Goal: Transaction & Acquisition: Subscribe to service/newsletter

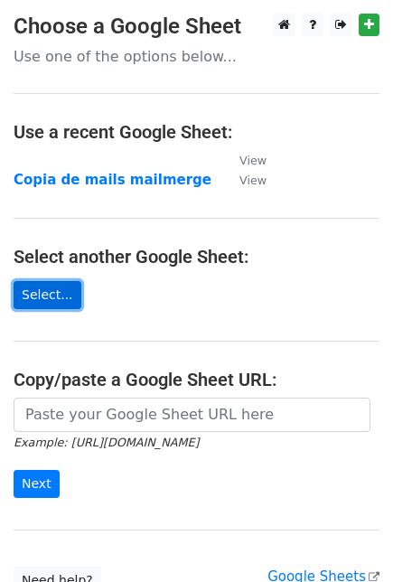
click at [54, 300] on link "Select..." at bounding box center [48, 295] width 68 height 28
click at [49, 288] on link "Select..." at bounding box center [48, 295] width 68 height 28
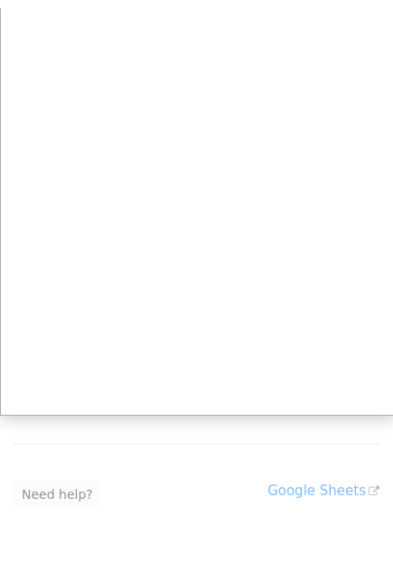
scroll to position [95, 0]
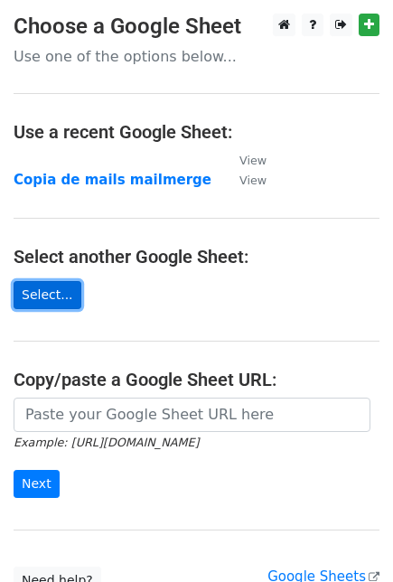
click at [42, 288] on link "Select..." at bounding box center [48, 295] width 68 height 28
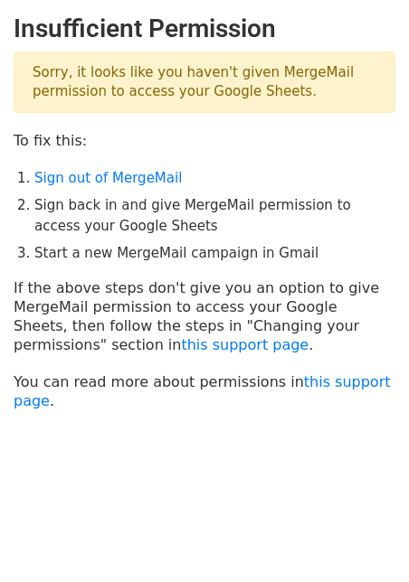
click at [161, 291] on p "If the above steps don't give you an option to give MergeMail permission to acc…" at bounding box center [205, 317] width 382 height 76
click at [146, 176] on link "Sign out of MergeMail" at bounding box center [107, 178] width 147 height 16
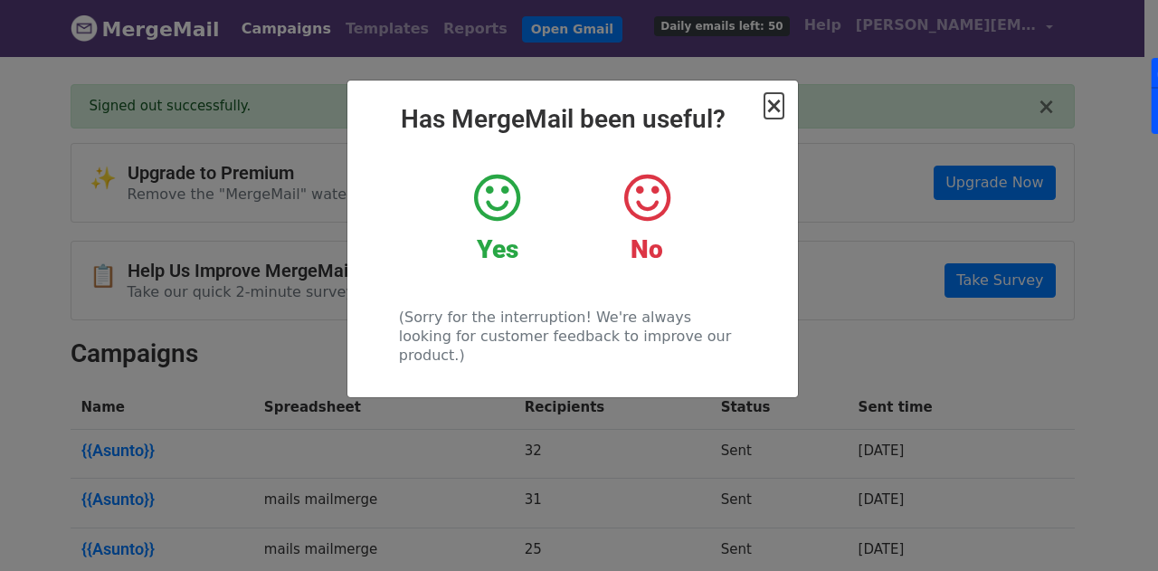
click at [782, 101] on span "×" at bounding box center [773, 105] width 18 height 25
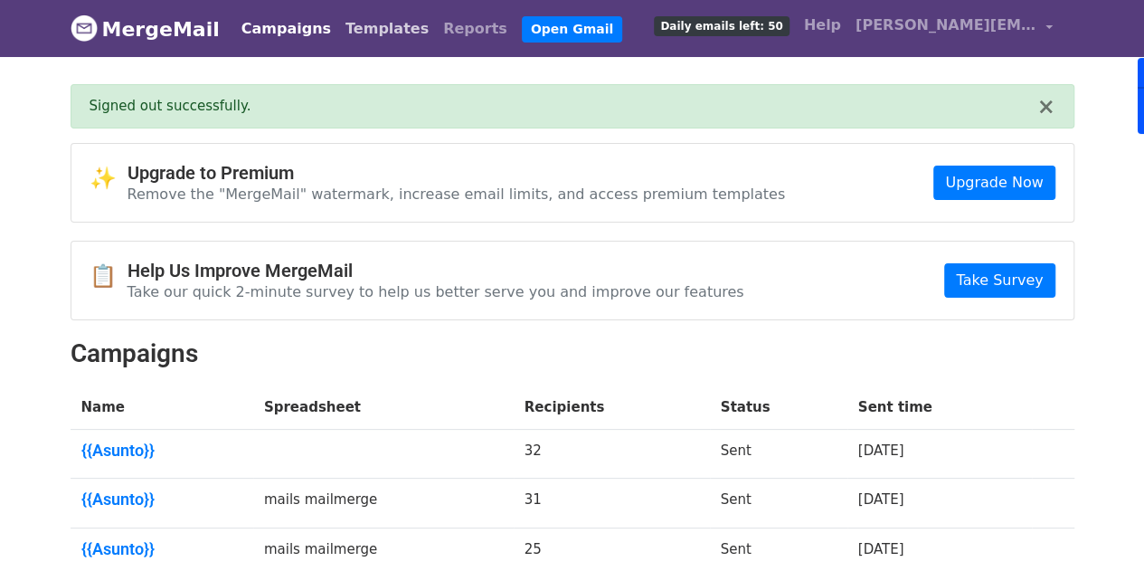
click at [345, 29] on link "Templates" at bounding box center [387, 29] width 98 height 36
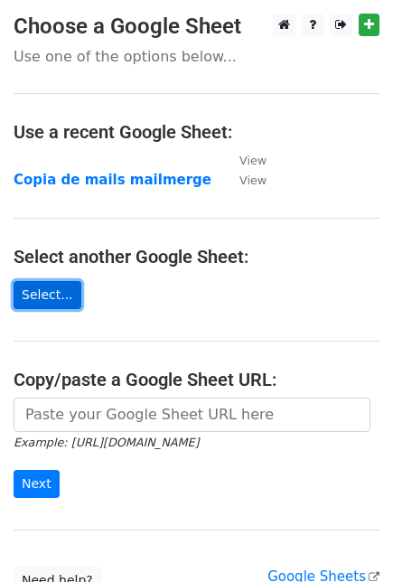
click at [42, 288] on link "Select..." at bounding box center [48, 295] width 68 height 28
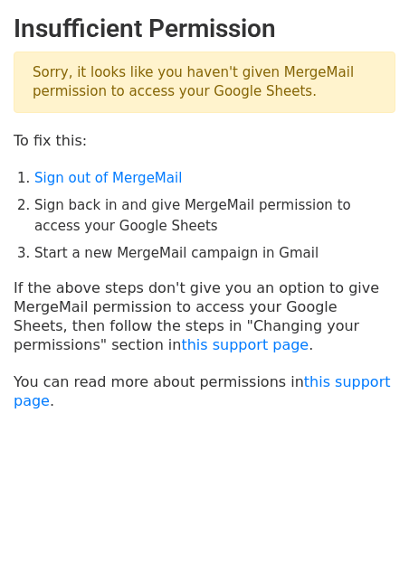
click at [284, 304] on p "If the above steps don't give you an option to give MergeMail permission to acc…" at bounding box center [205, 317] width 382 height 76
click at [142, 85] on p "Sorry, it looks like you haven't given MergeMail permission to access your Goog…" at bounding box center [205, 82] width 382 height 61
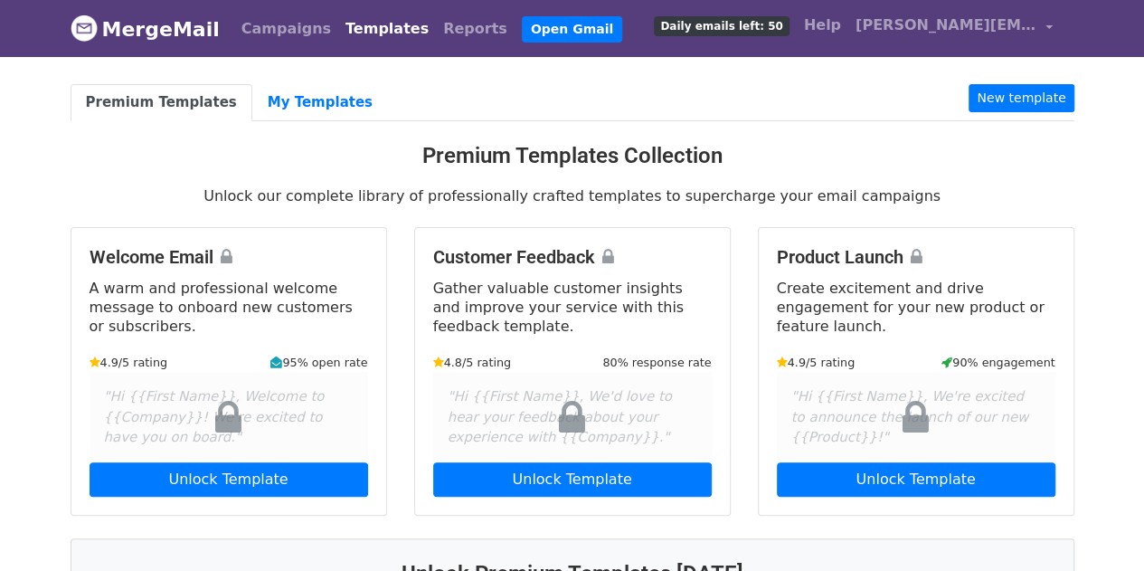
click at [420, 46] on div "Campaigns Templates Reports Open Gmail Daily emails left: 50 Help johanna.suare…" at bounding box center [642, 28] width 835 height 43
click at [436, 41] on link "Reports" at bounding box center [475, 29] width 79 height 36
click at [981, 26] on span "[PERSON_NAME][EMAIL_ADDRESS][PERSON_NAME][DOMAIN_NAME]" at bounding box center [946, 25] width 181 height 22
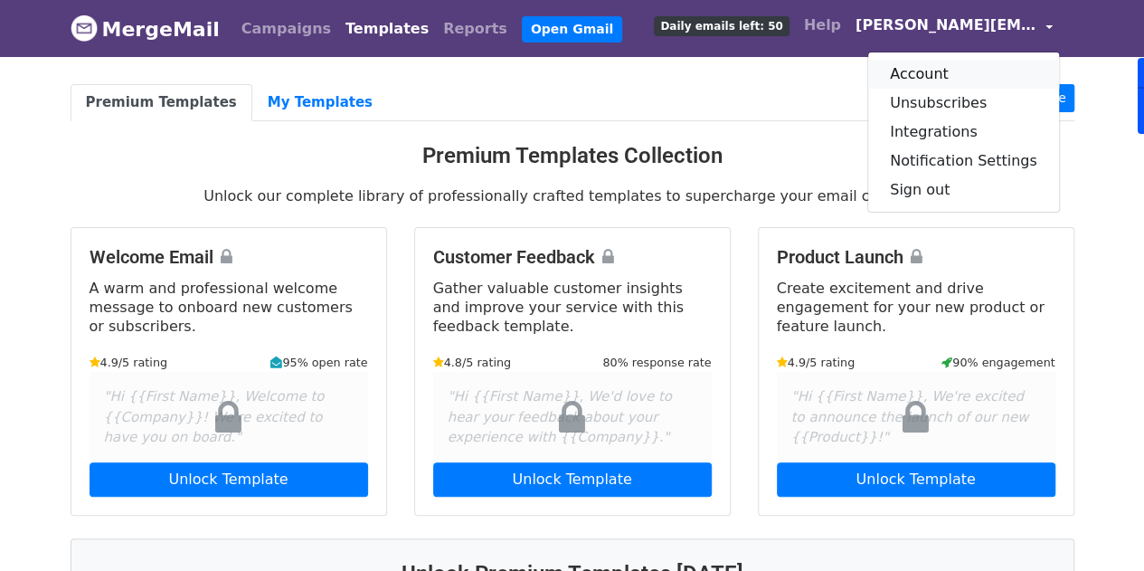
click at [957, 79] on link "Account" at bounding box center [963, 74] width 191 height 29
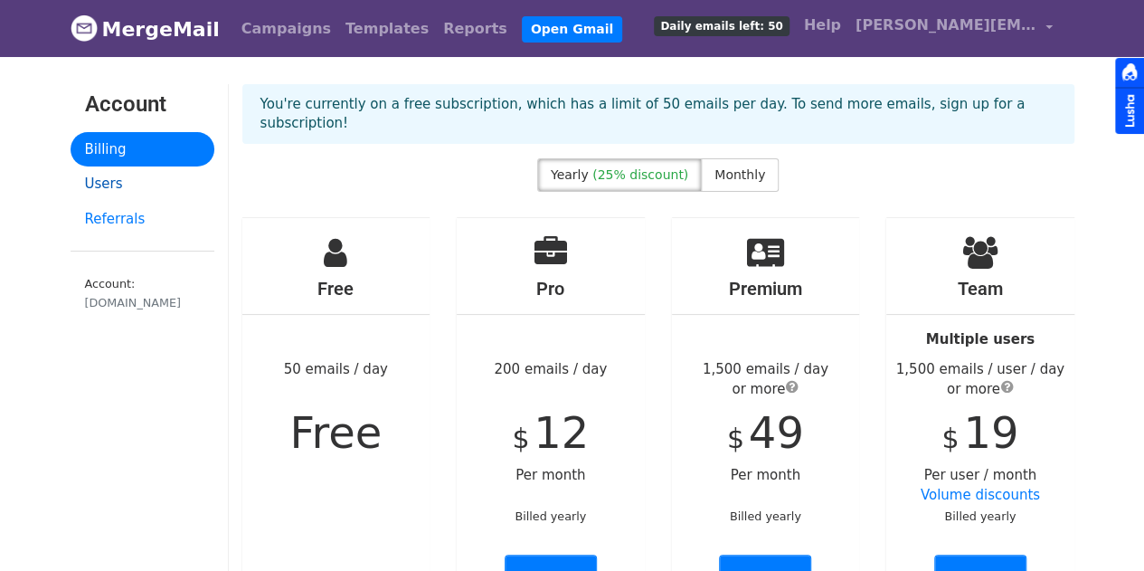
click at [100, 192] on link "Users" at bounding box center [143, 183] width 144 height 35
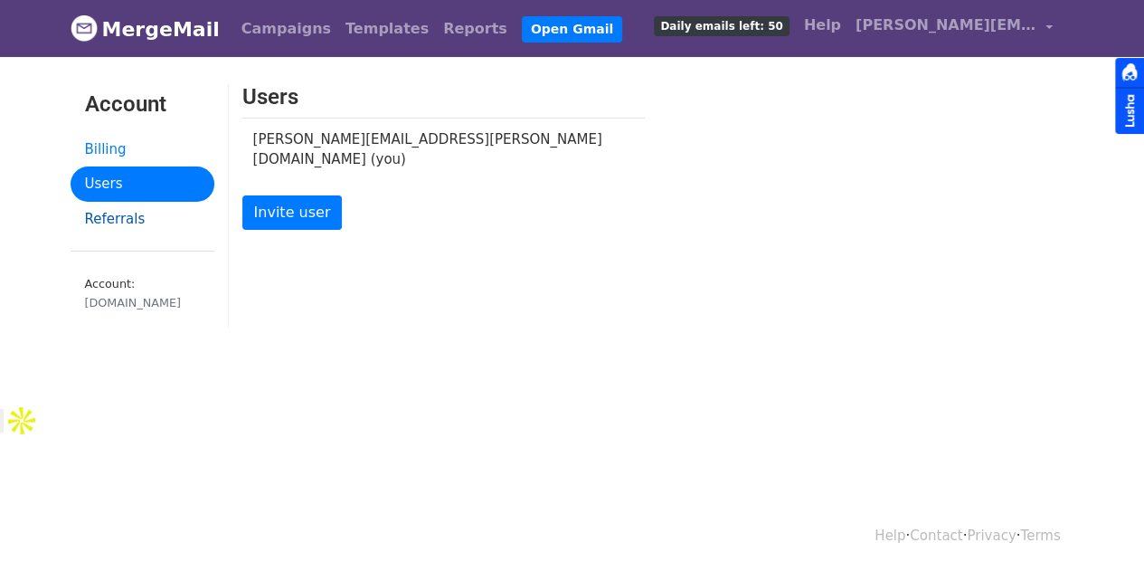
click at [132, 222] on link "Referrals" at bounding box center [143, 219] width 144 height 35
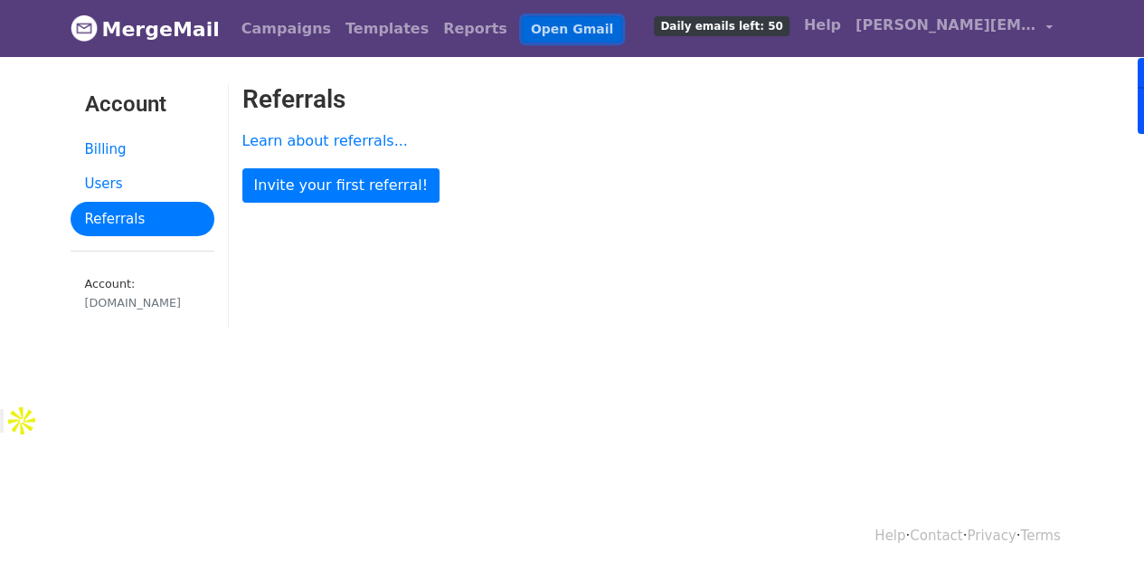
click at [543, 25] on link "Open Gmail" at bounding box center [572, 29] width 100 height 26
click at [969, 28] on span "johanna.suarez@bold.co" at bounding box center [946, 25] width 181 height 22
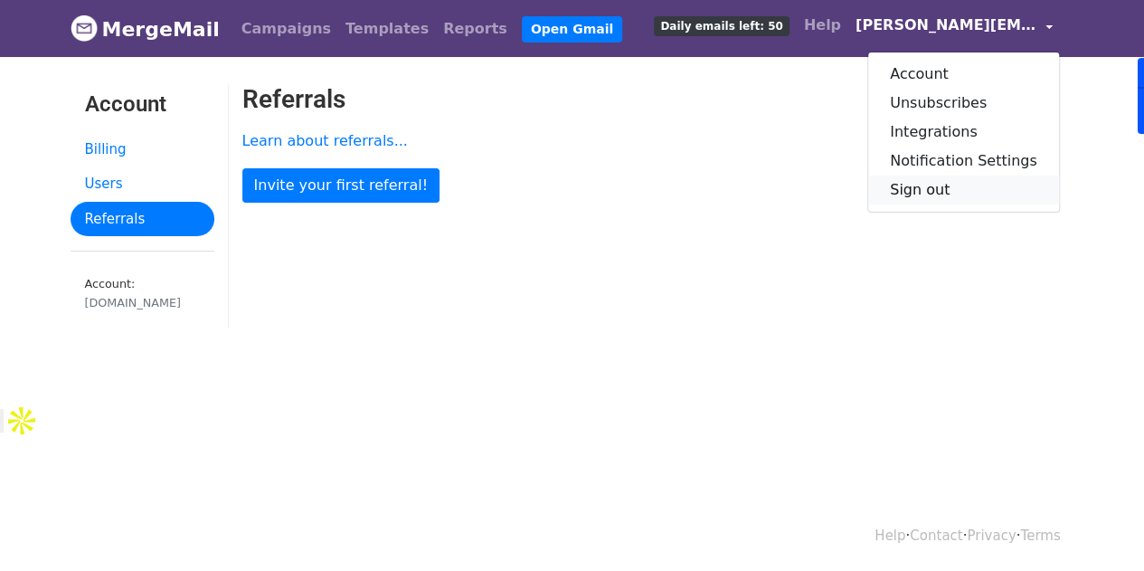
click at [933, 191] on link "Sign out" at bounding box center [963, 189] width 191 height 29
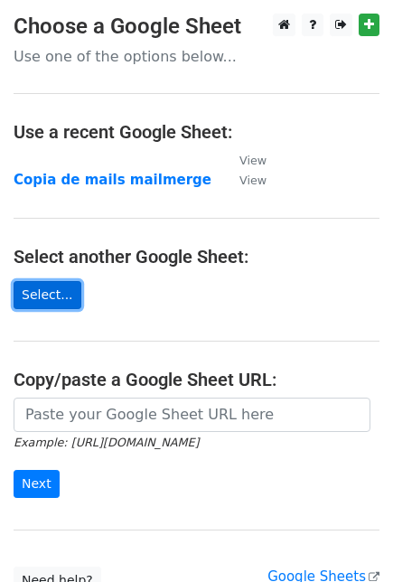
click at [62, 288] on link "Select..." at bounding box center [48, 295] width 68 height 28
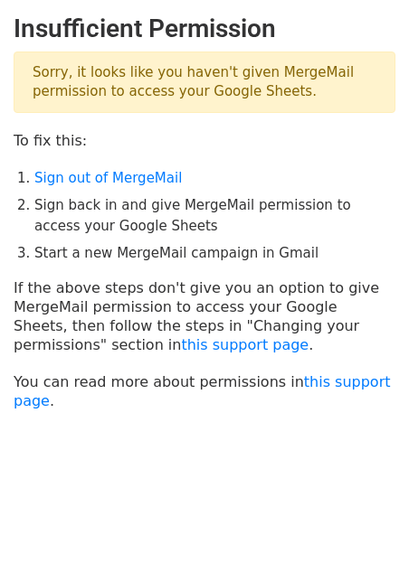
click at [99, 231] on li "Sign back in and give MergeMail permission to access your Google Sheets" at bounding box center [214, 215] width 361 height 41
drag, startPoint x: 99, startPoint y: 231, endPoint x: 57, endPoint y: 314, distance: 93.0
click at [57, 314] on p "If the above steps don't give you an option to give MergeMail permission to acc…" at bounding box center [205, 317] width 382 height 76
click at [167, 84] on p "Sorry, it looks like you haven't given MergeMail permission to access your Goog…" at bounding box center [205, 82] width 382 height 61
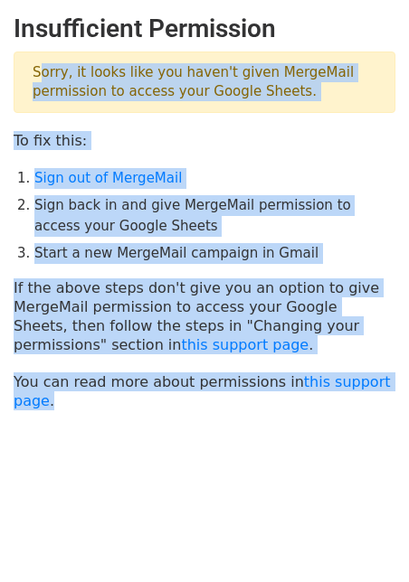
drag, startPoint x: 28, startPoint y: 67, endPoint x: 393, endPoint y: 394, distance: 490.6
click at [393, 393] on body "Insufficient Permission Sorry, it looks like you haven't given MergeMail permis…" at bounding box center [204, 257] width 409 height 487
drag, startPoint x: 117, startPoint y: 222, endPoint x: 199, endPoint y: 205, distance: 83.9
click at [199, 205] on li "Sign back in and give MergeMail permission to access your Google Sheets" at bounding box center [214, 215] width 361 height 41
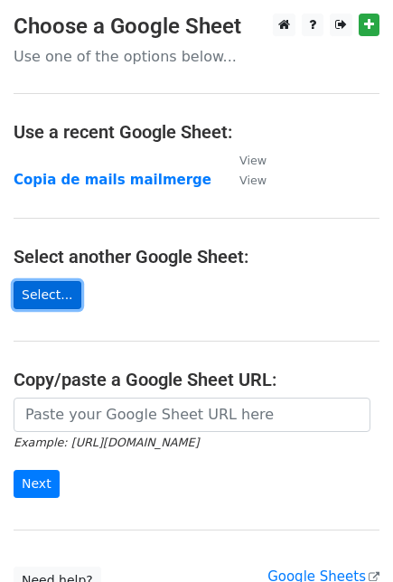
click at [64, 288] on link "Select..." at bounding box center [48, 295] width 68 height 28
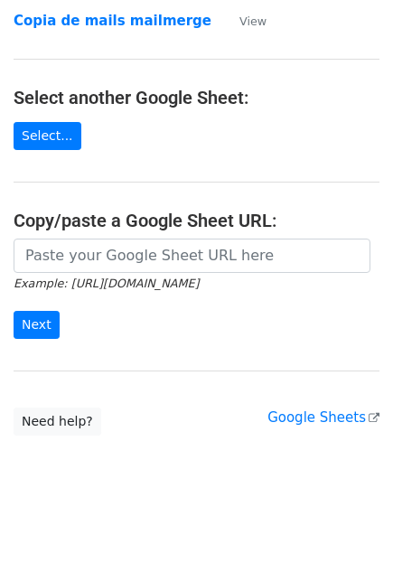
scroll to position [154, 0]
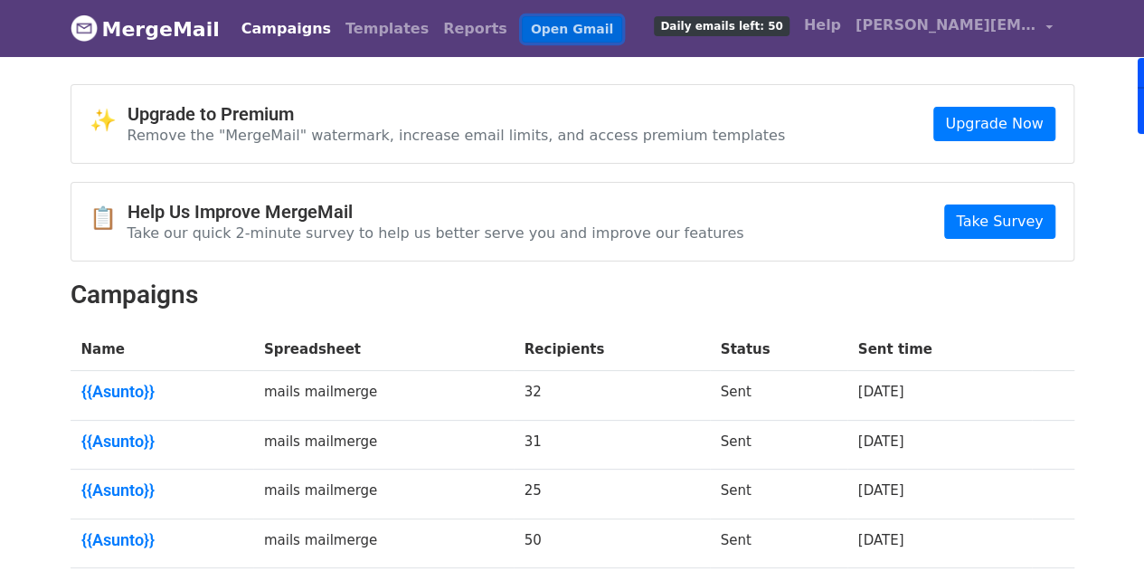
click at [522, 28] on link "Open Gmail" at bounding box center [572, 29] width 100 height 26
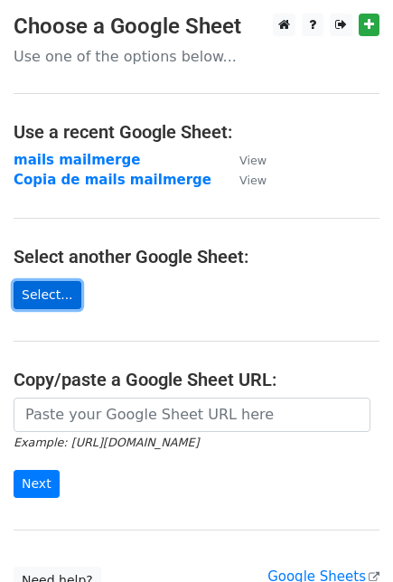
click at [57, 297] on link "Select..." at bounding box center [48, 295] width 68 height 28
click at [40, 302] on link "Select..." at bounding box center [48, 295] width 68 height 28
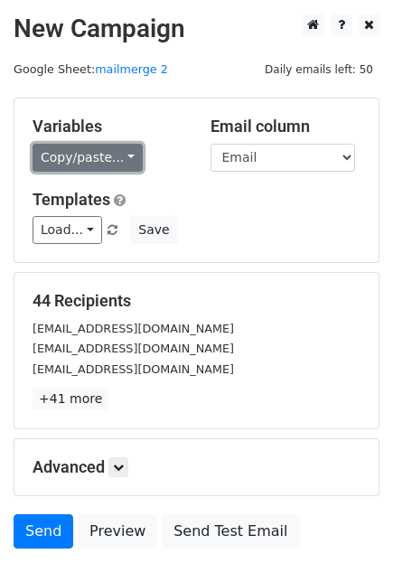
click at [93, 147] on link "Copy/paste..." at bounding box center [88, 158] width 110 height 28
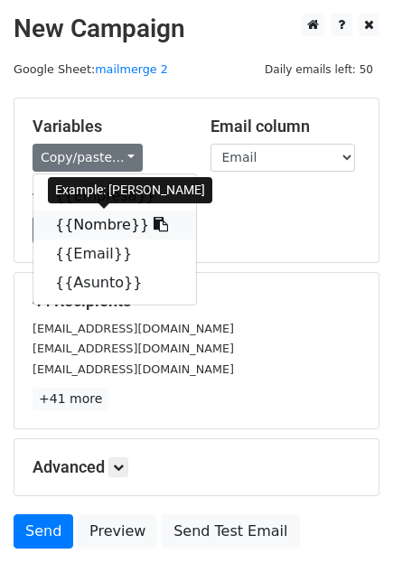
click at [96, 228] on link "{{Nombre}}" at bounding box center [114, 225] width 163 height 29
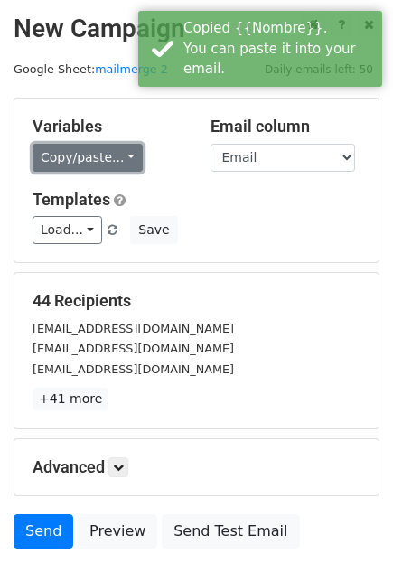
click at [97, 153] on link "Copy/paste..." at bounding box center [88, 158] width 110 height 28
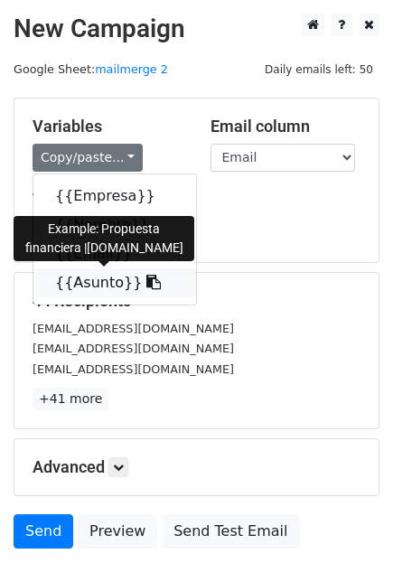
click at [80, 279] on link "{{Asunto}}" at bounding box center [114, 283] width 163 height 29
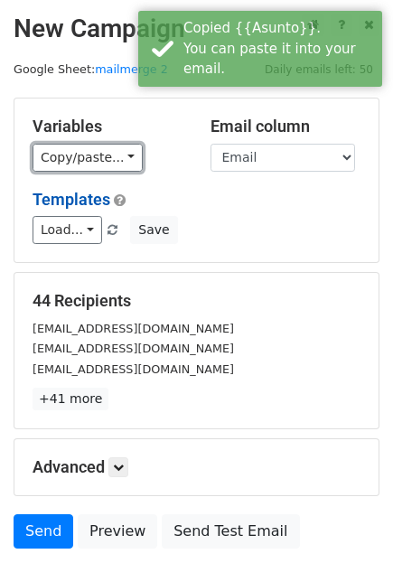
click at [82, 159] on link "Copy/paste..." at bounding box center [88, 158] width 110 height 28
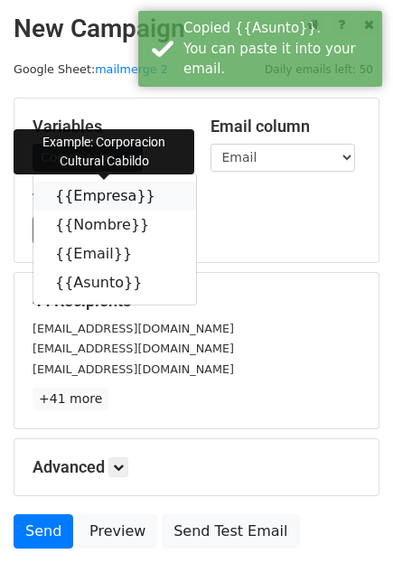
click at [93, 201] on link "{{Empresa}}" at bounding box center [114, 196] width 163 height 29
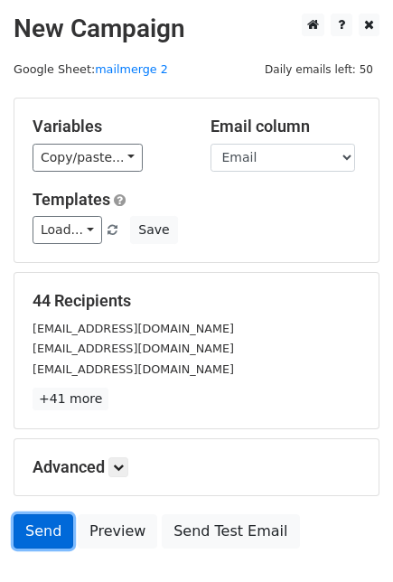
click at [52, 536] on link "Send" at bounding box center [44, 532] width 60 height 34
